Goal: Navigation & Orientation: Find specific page/section

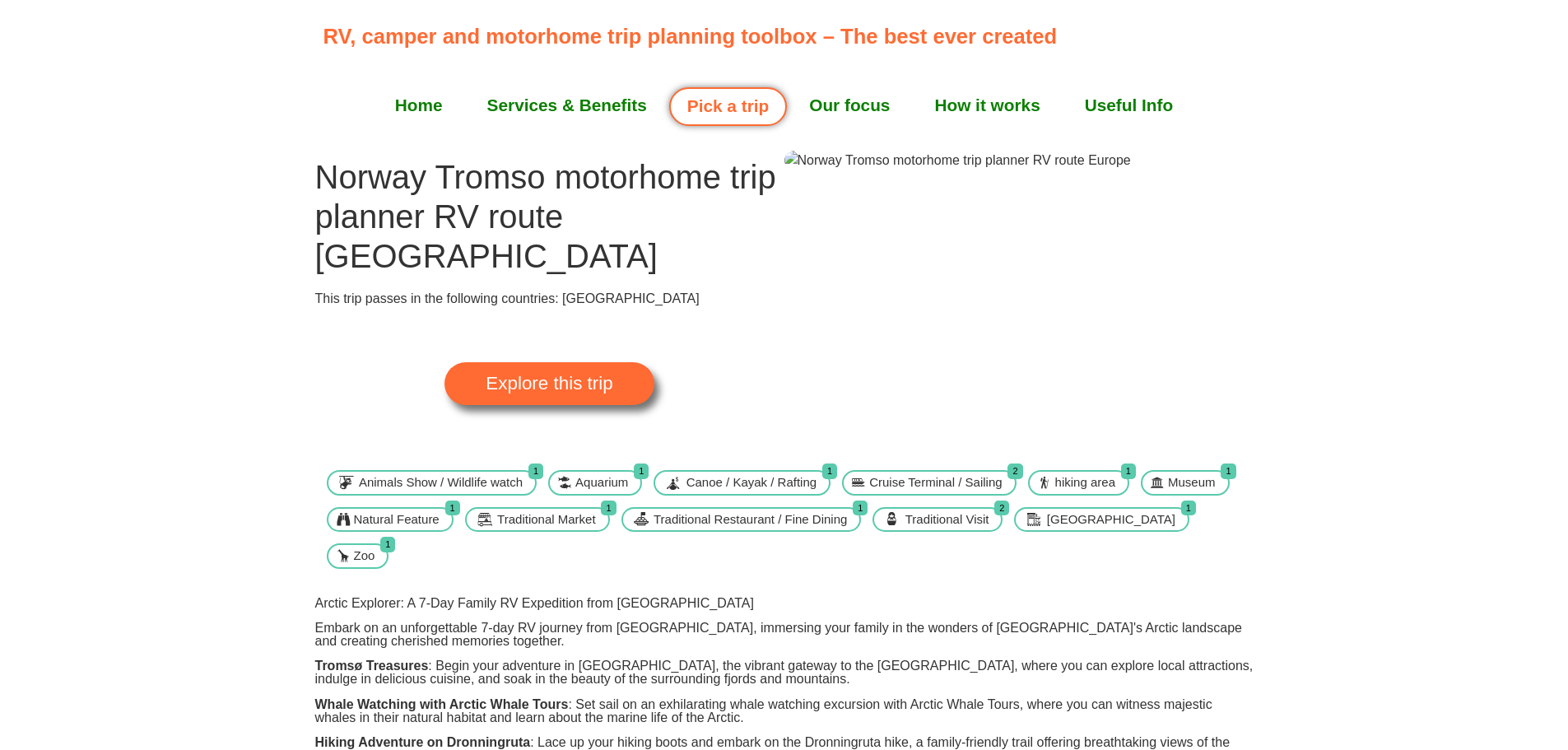
click at [612, 392] on span "Explore this trip" at bounding box center [549, 383] width 127 height 18
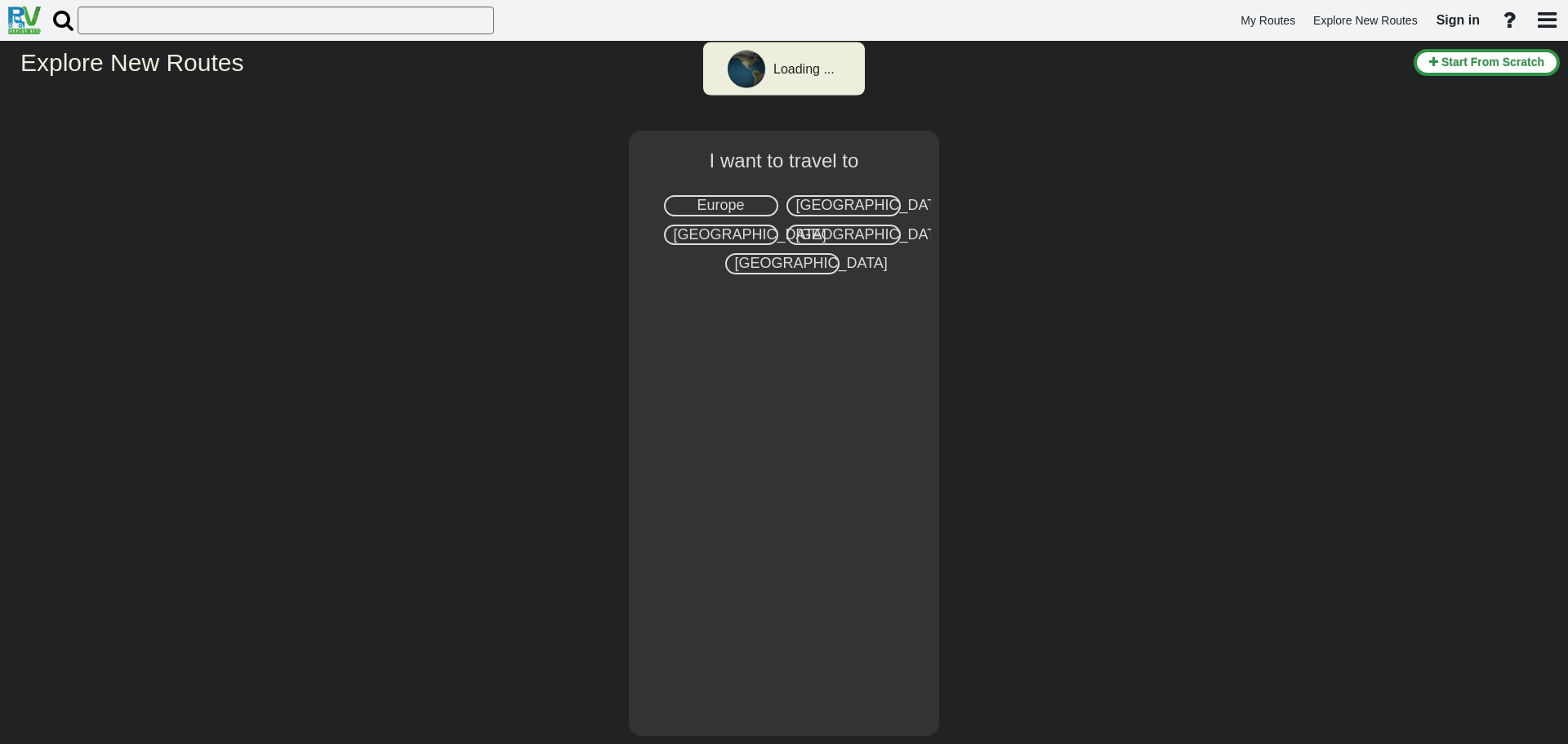
select select "number:1"
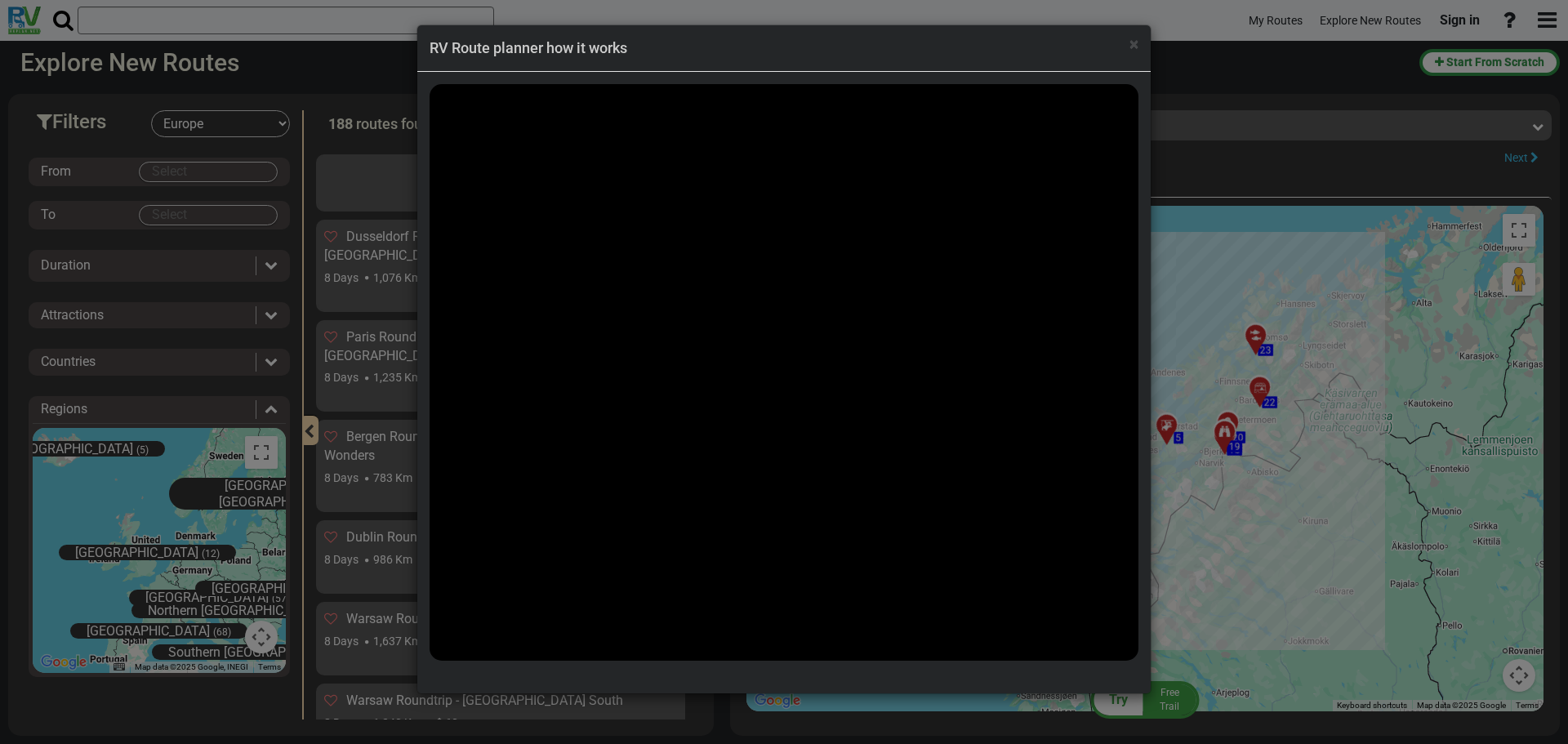
scroll to position [3265, 0]
click at [1133, 47] on span "×" at bounding box center [1134, 44] width 9 height 20
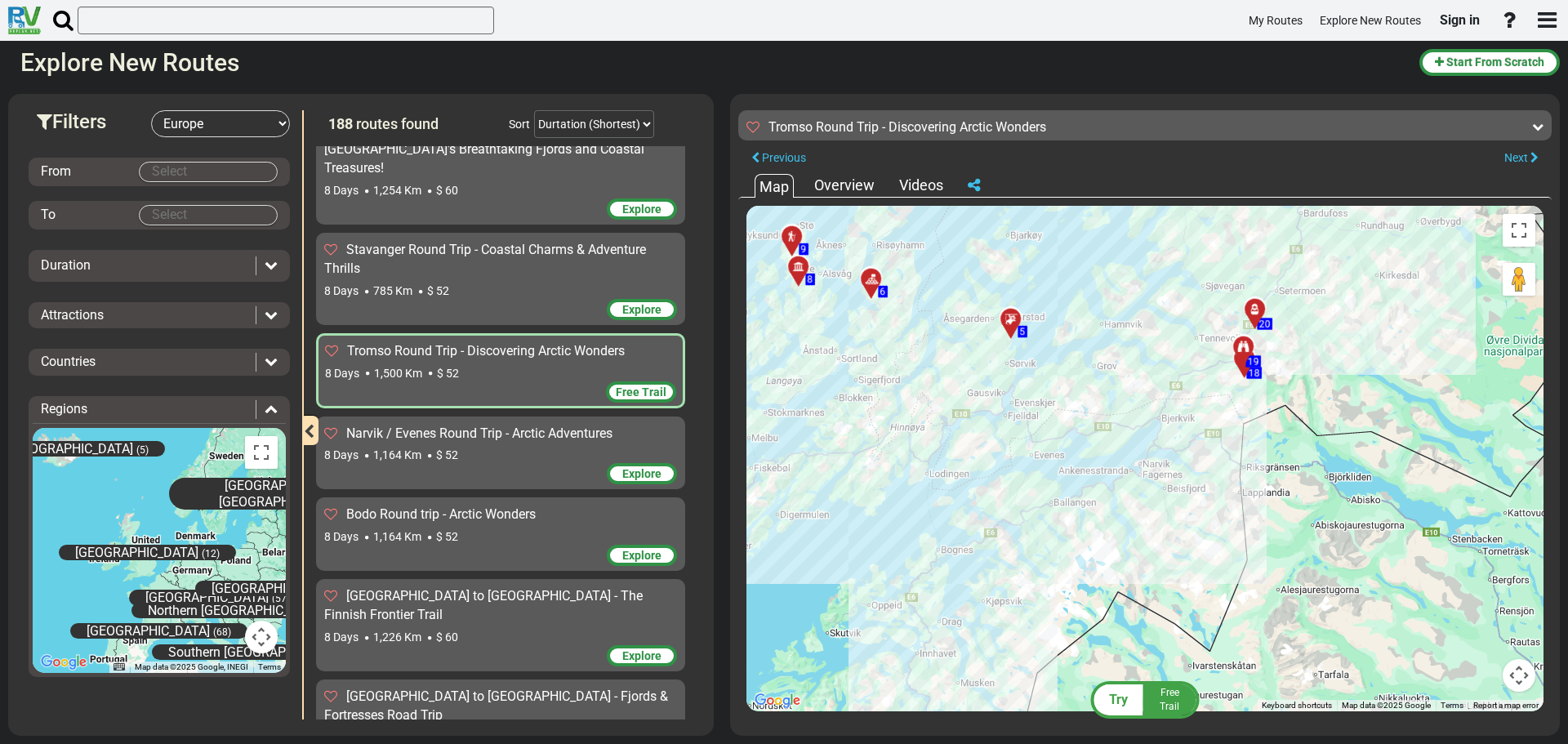
drag, startPoint x: 1246, startPoint y: 470, endPoint x: 1172, endPoint y: 594, distance: 144.4
click at [1172, 594] on div "To activate drag with keyboard, press Alt + Enter. Once in keyboard drag state,…" at bounding box center [1145, 458] width 797 height 505
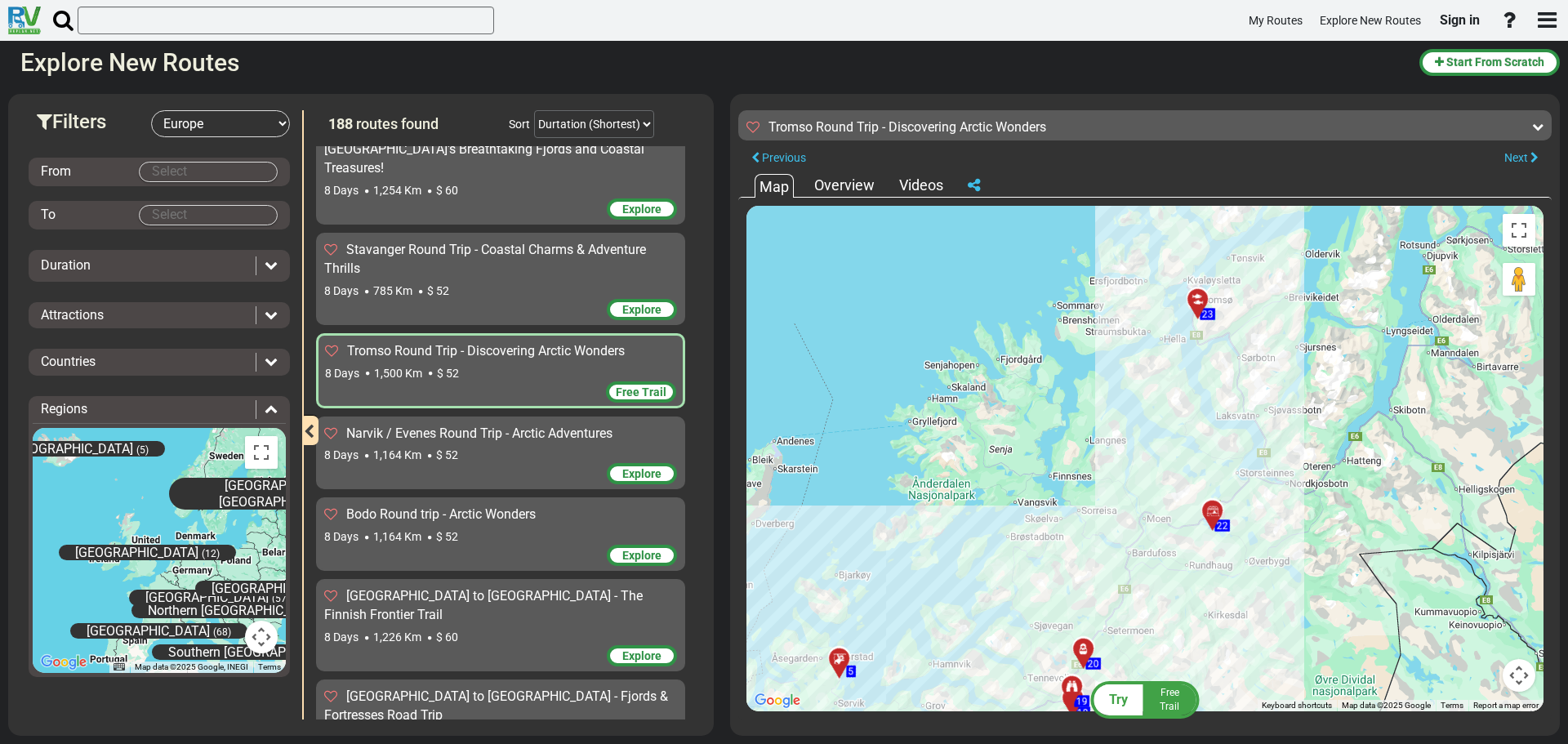
drag, startPoint x: 1304, startPoint y: 429, endPoint x: 1259, endPoint y: 673, distance: 248.1
click at [1259, 673] on div "To activate drag with keyboard, press Alt + Enter. Once in keyboard drag state,…" at bounding box center [1145, 458] width 797 height 505
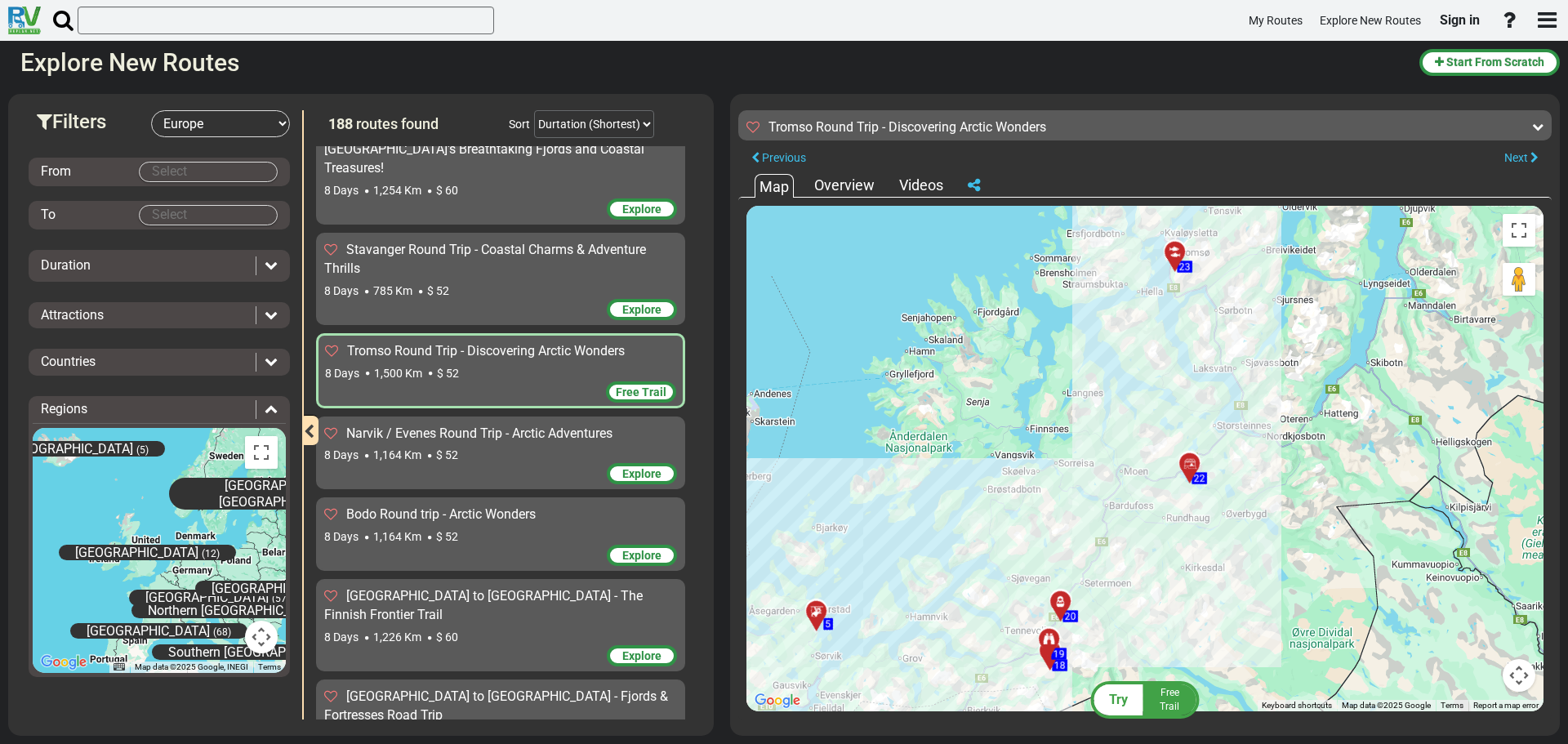
drag, startPoint x: 1324, startPoint y: 575, endPoint x: 1299, endPoint y: 530, distance: 51.5
click at [1299, 530] on div "To activate drag with keyboard, press Alt + Enter. Once in keyboard drag state,…" at bounding box center [1145, 458] width 797 height 505
